Goal: Check status: Check status

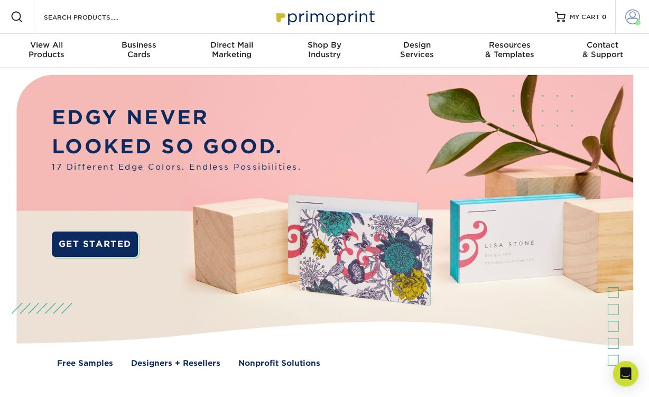
click at [632, 21] on span at bounding box center [632, 17] width 15 height 15
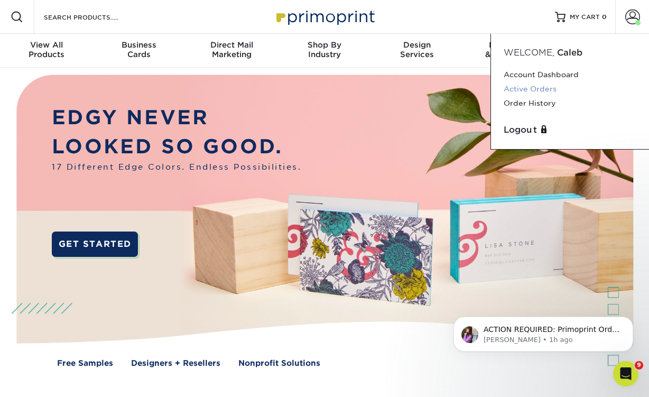
click at [540, 87] on link "Active Orders" at bounding box center [570, 89] width 133 height 14
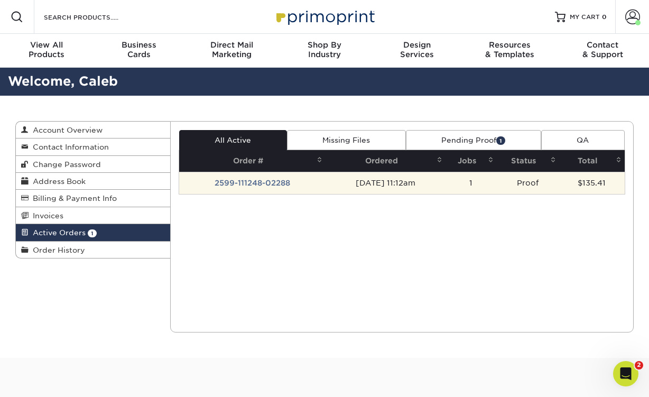
click at [341, 179] on td "[DATE] 11:12am" at bounding box center [386, 183] width 120 height 22
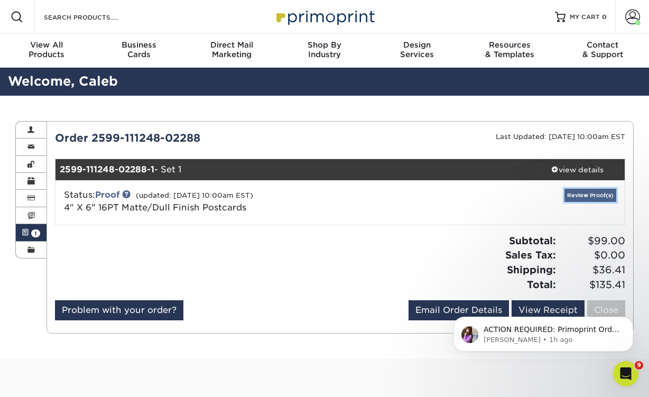
click at [602, 192] on link "Review Proof(s)" at bounding box center [591, 195] width 52 height 13
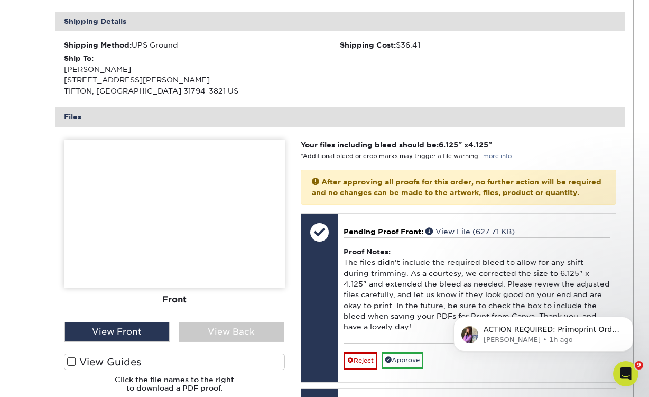
scroll to position [335, 0]
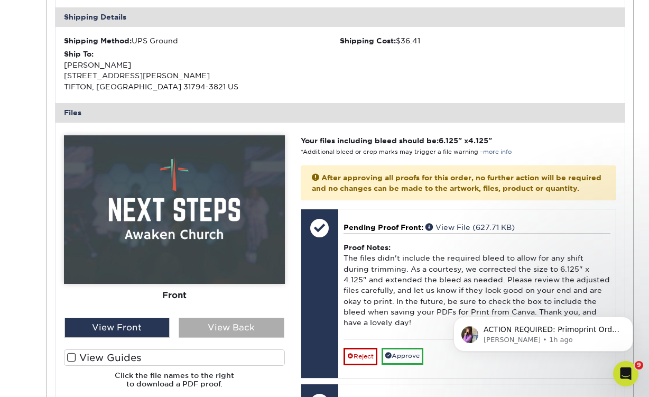
click at [225, 327] on div "View Back" at bounding box center [232, 328] width 106 height 20
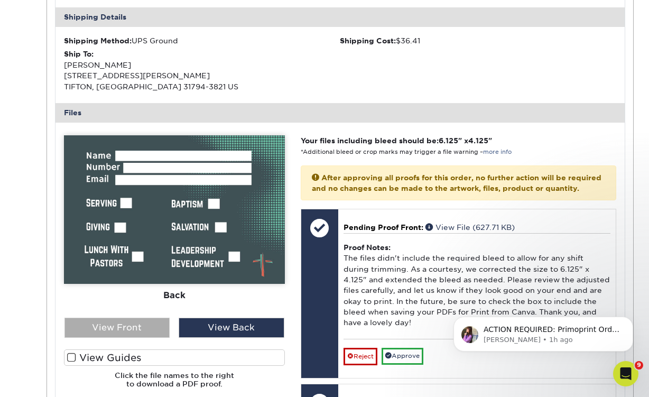
click at [151, 331] on div "View Front" at bounding box center [118, 328] width 106 height 20
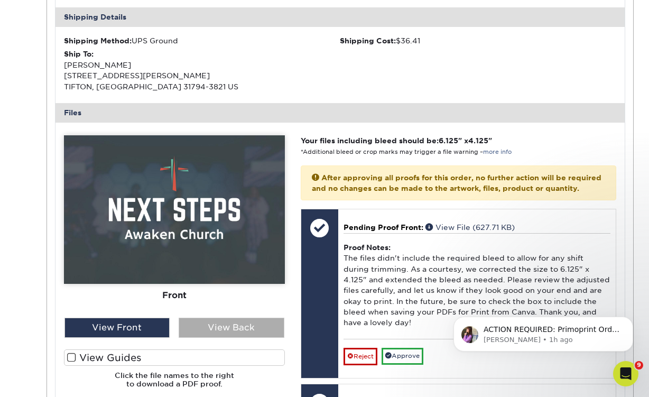
click at [207, 329] on div "View Back" at bounding box center [232, 328] width 106 height 20
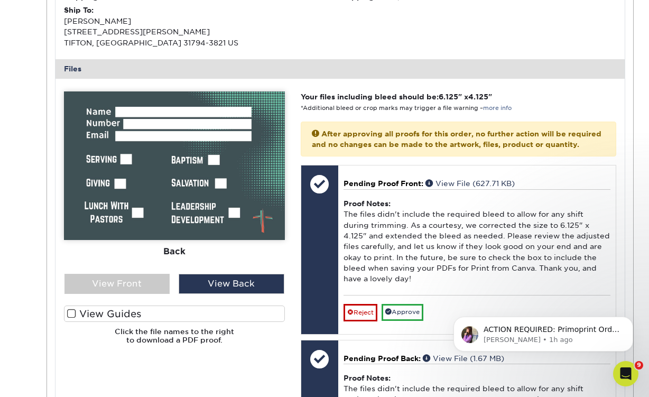
scroll to position [392, 0]
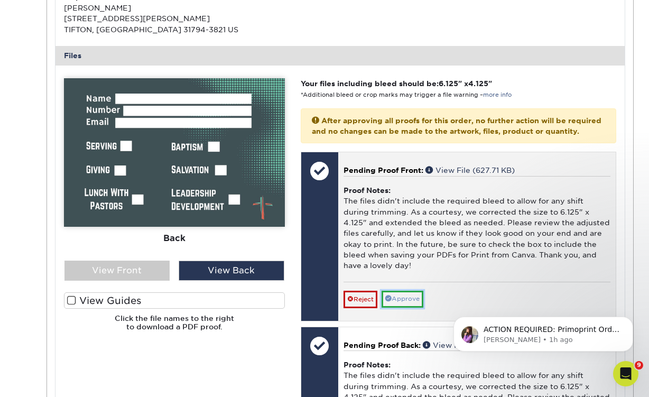
click at [419, 307] on link "Approve" at bounding box center [403, 299] width 42 height 16
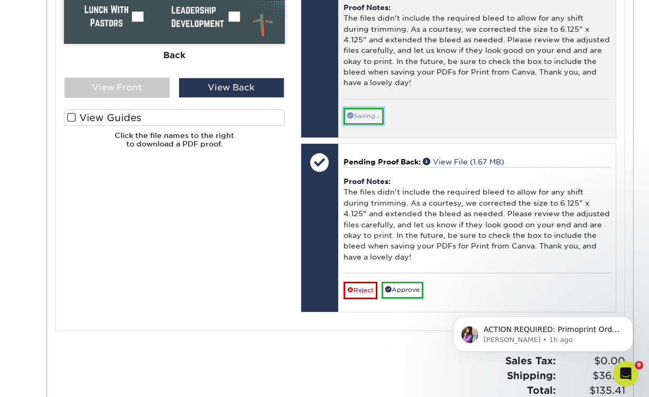
scroll to position [586, 0]
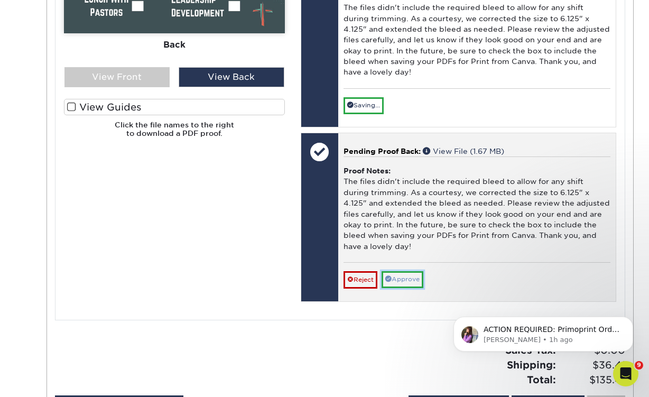
click at [408, 288] on link "Approve" at bounding box center [403, 279] width 42 height 16
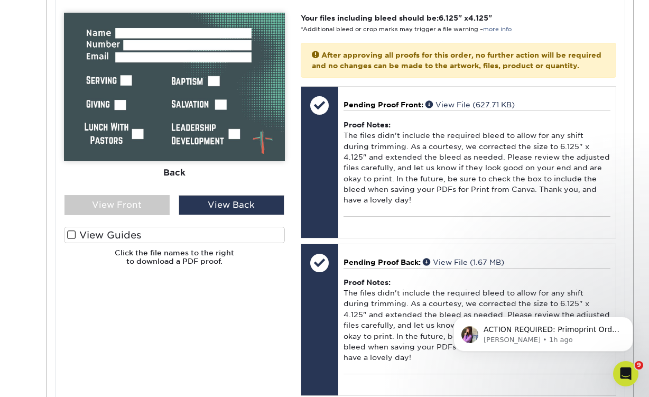
scroll to position [454, 0]
